Goal: Book appointment/travel/reservation

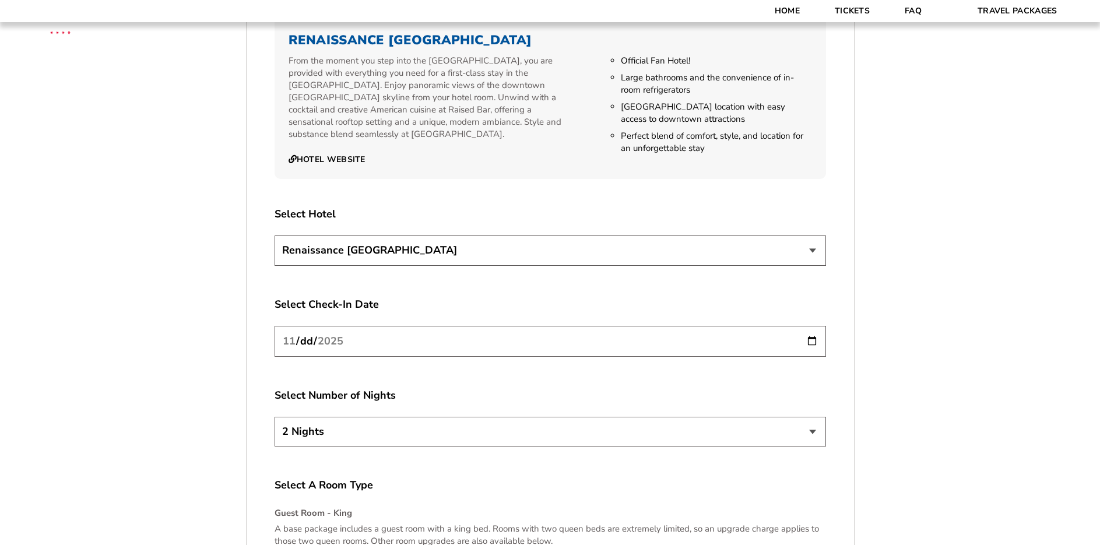
scroll to position [1313, 0]
click at [324, 250] on select "Renaissance [GEOGRAPHIC_DATA]" at bounding box center [551, 250] width 552 height 30
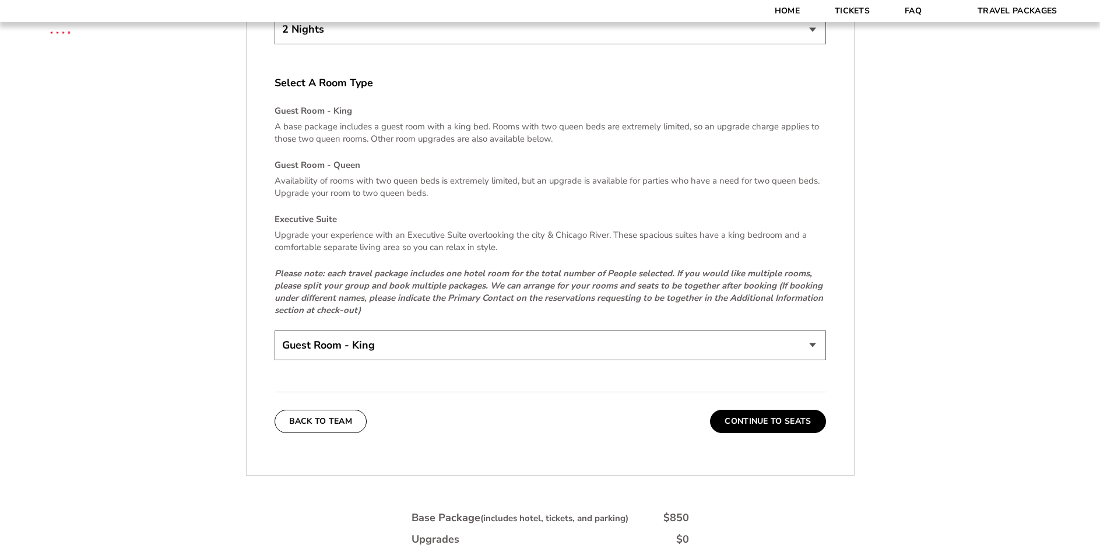
scroll to position [1716, 0]
click at [513, 337] on select "Guest Room - King Guest Room - Queen (+$95 per night) Executive Suite (+$315 pe…" at bounding box center [551, 345] width 552 height 30
click at [513, 338] on select "Guest Room - King Guest Room - Queen (+$95 per night) Executive Suite (+$315 pe…" at bounding box center [551, 345] width 552 height 30
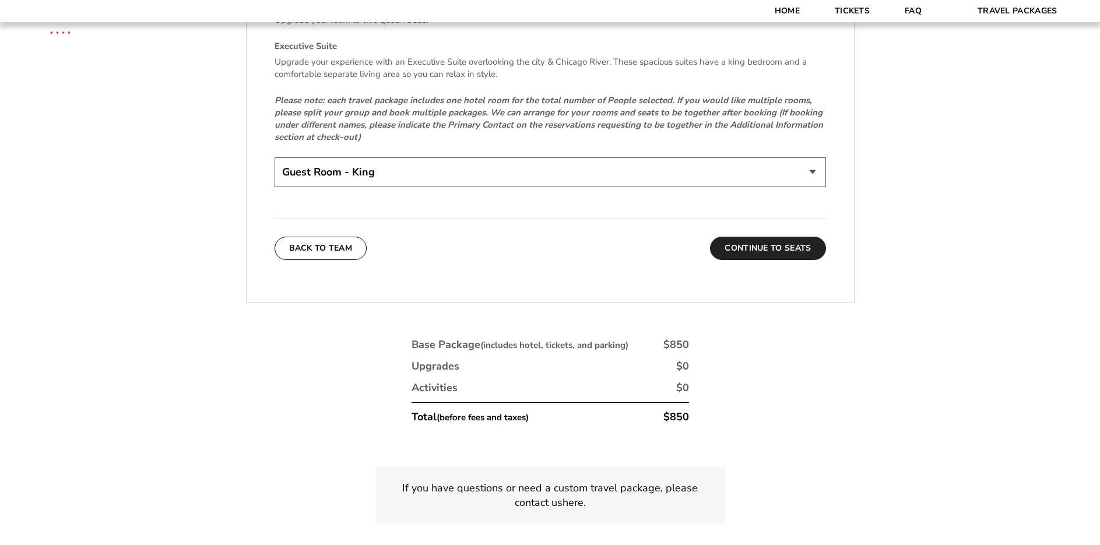
scroll to position [1885, 0]
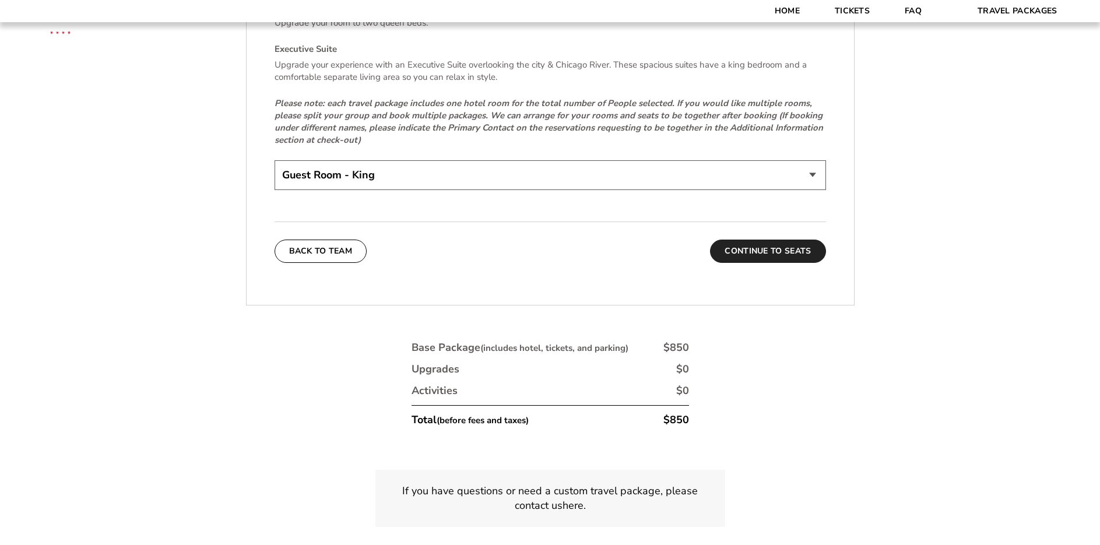
click at [780, 247] on button "Continue To Seats" at bounding box center [767, 251] width 115 height 23
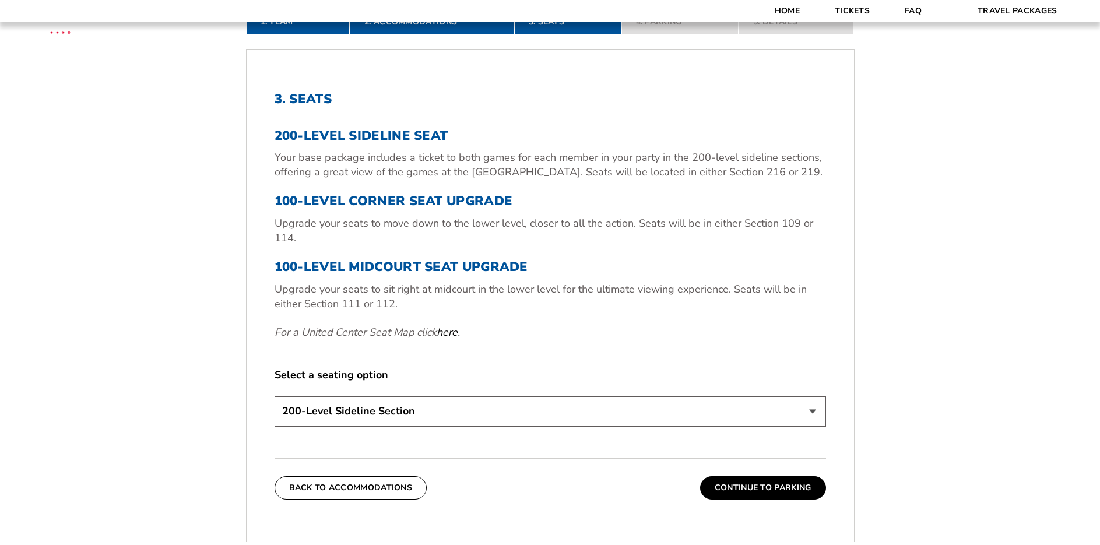
scroll to position [391, 0]
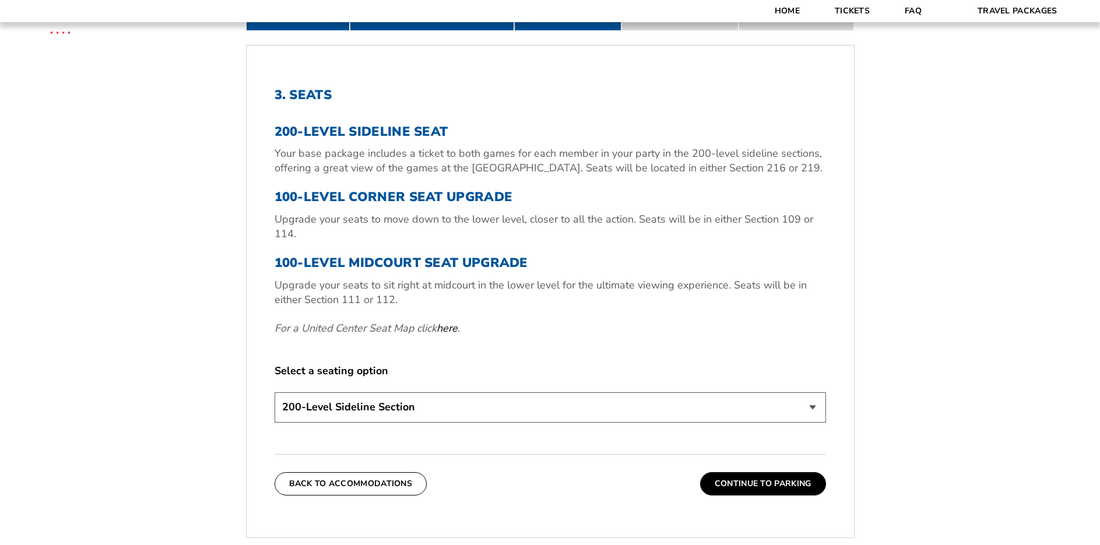
click at [667, 403] on select "200-Level Sideline Section 100-Level Corner Seat Upgrade (+$80 per person) 100-…" at bounding box center [551, 407] width 552 height 30
click at [666, 403] on select "200-Level Sideline Section 100-Level Corner Seat Upgrade (+$80 per person) 100-…" at bounding box center [551, 407] width 552 height 30
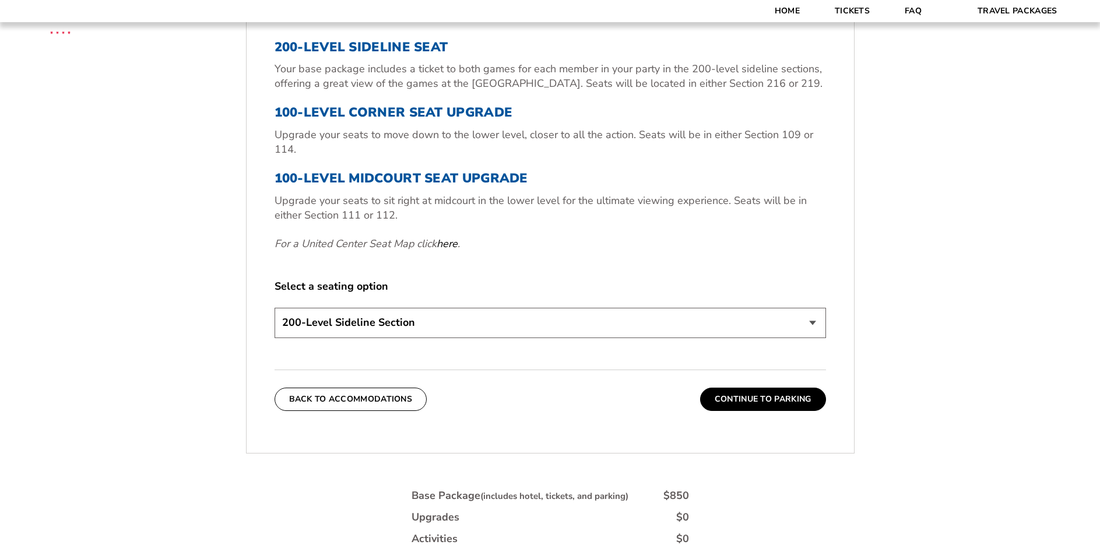
scroll to position [476, 0]
click at [739, 397] on button "Continue To Parking" at bounding box center [763, 398] width 126 height 23
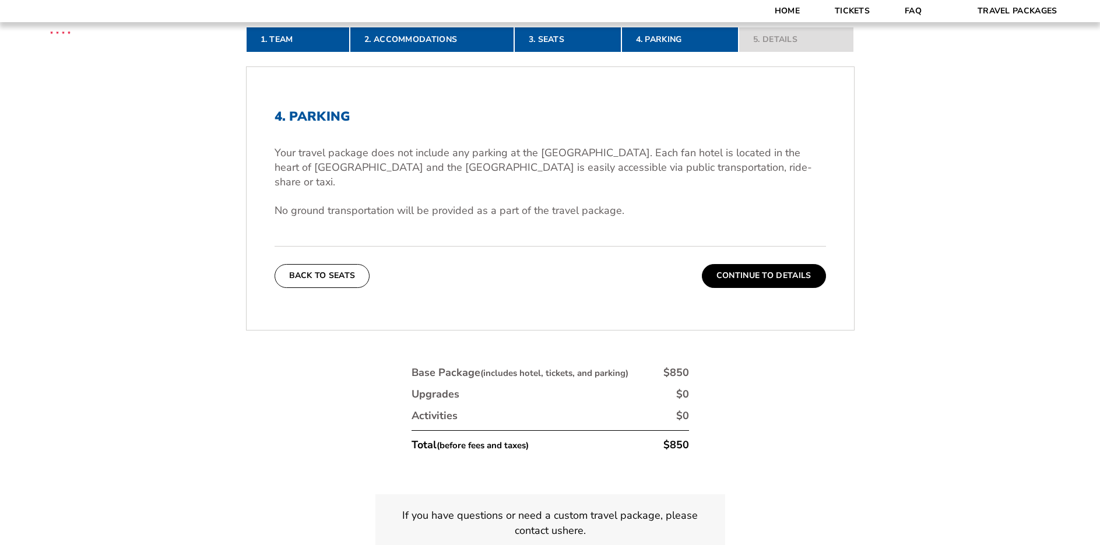
scroll to position [370, 0]
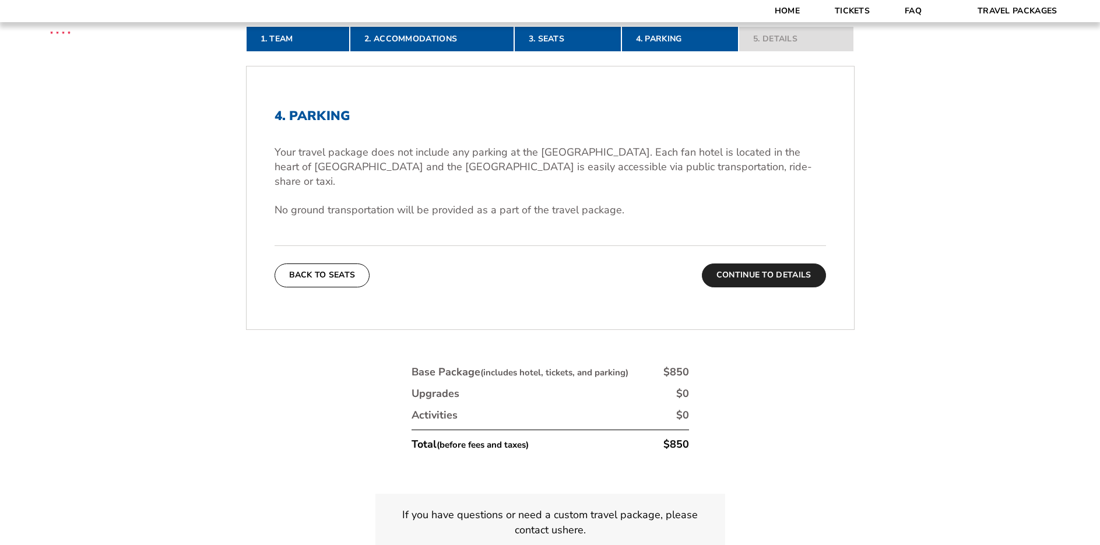
click at [808, 266] on button "Continue To Details" at bounding box center [764, 275] width 124 height 23
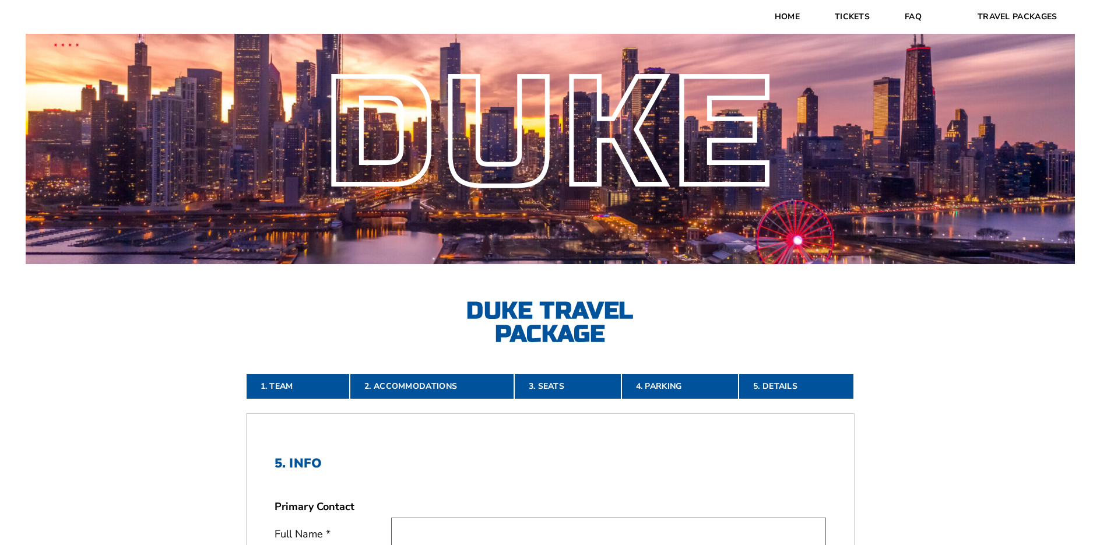
scroll to position [12, 0]
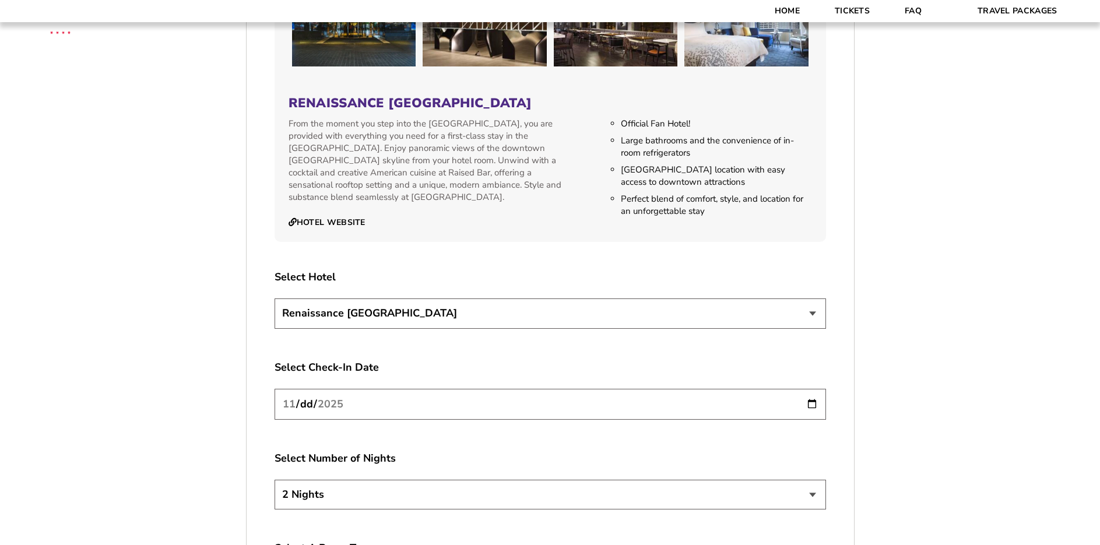
scroll to position [932, 0]
